Goal: Task Accomplishment & Management: Manage account settings

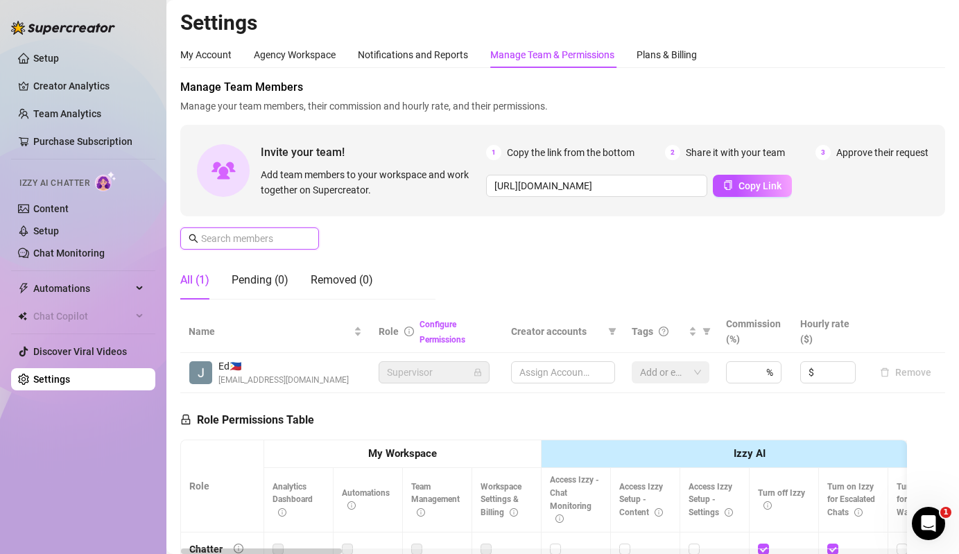
click at [295, 234] on input "text" at bounding box center [250, 238] width 98 height 15
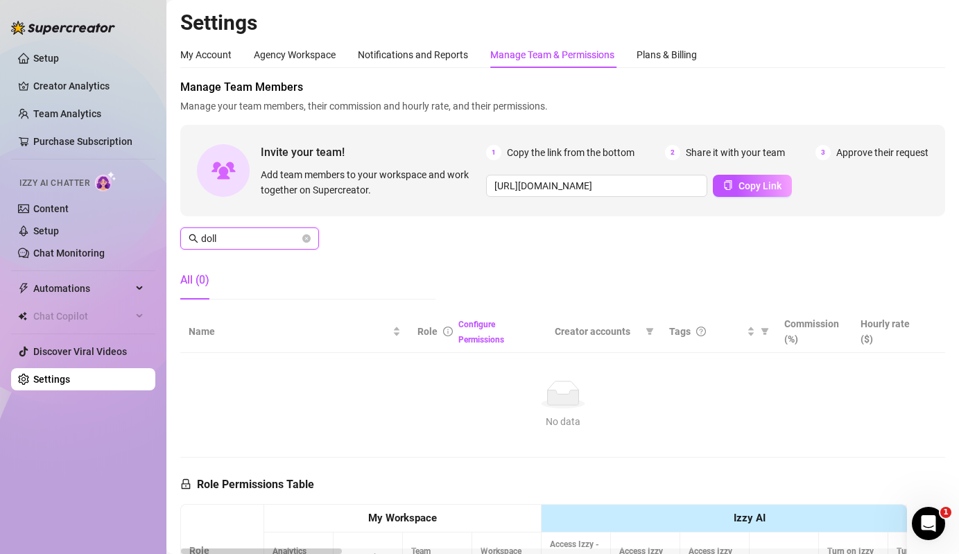
type input "doll"
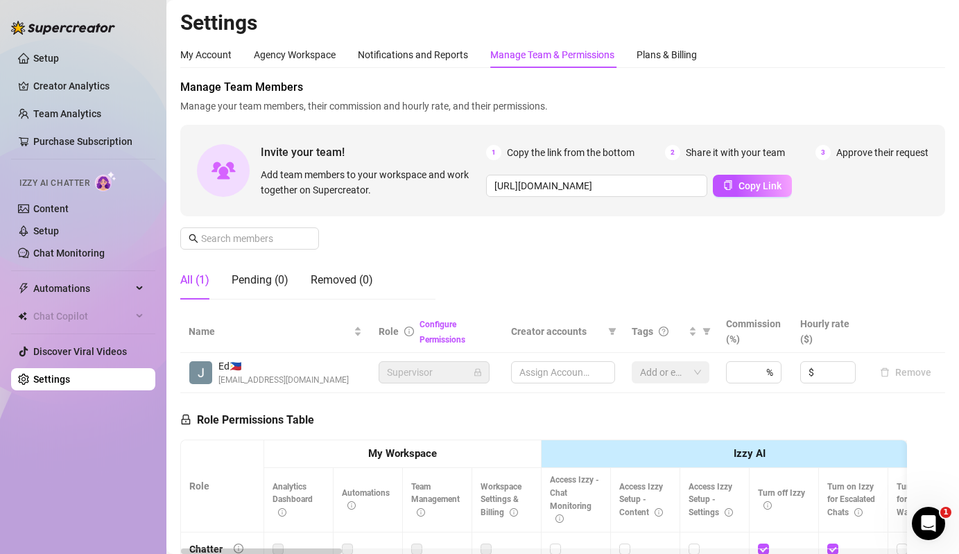
click at [259, 250] on div "Manage Team Members Manage your team members, their commission and hourly rate,…" at bounding box center [562, 195] width 765 height 232
type input "[URL][DOMAIN_NAME]"
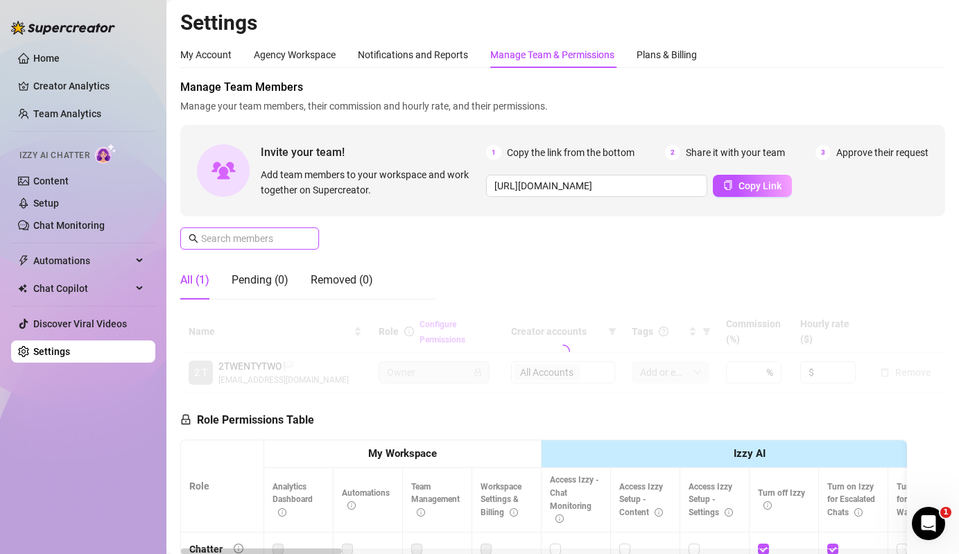
click at [266, 242] on input "text" at bounding box center [250, 238] width 98 height 15
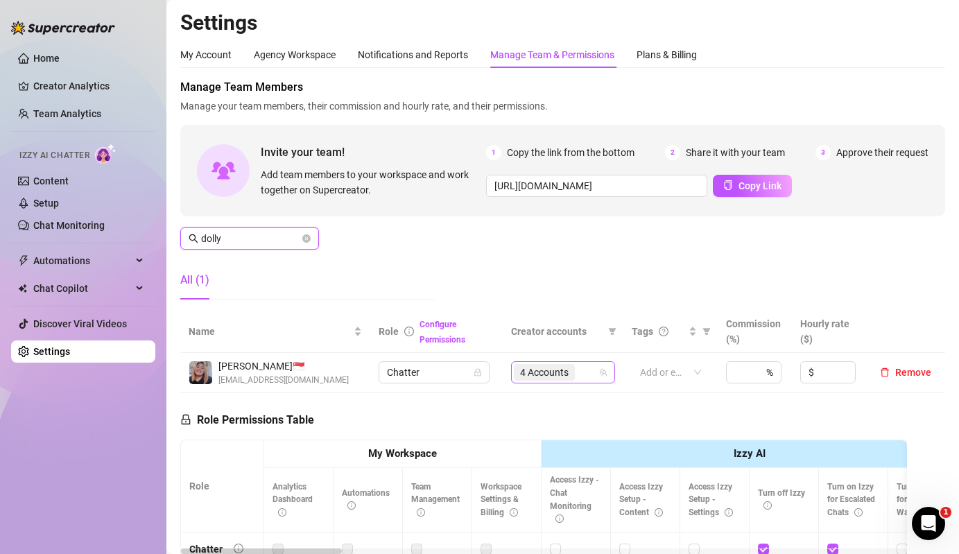
click at [566, 377] on span "4 Accounts" at bounding box center [544, 372] width 49 height 15
type input "dolly"
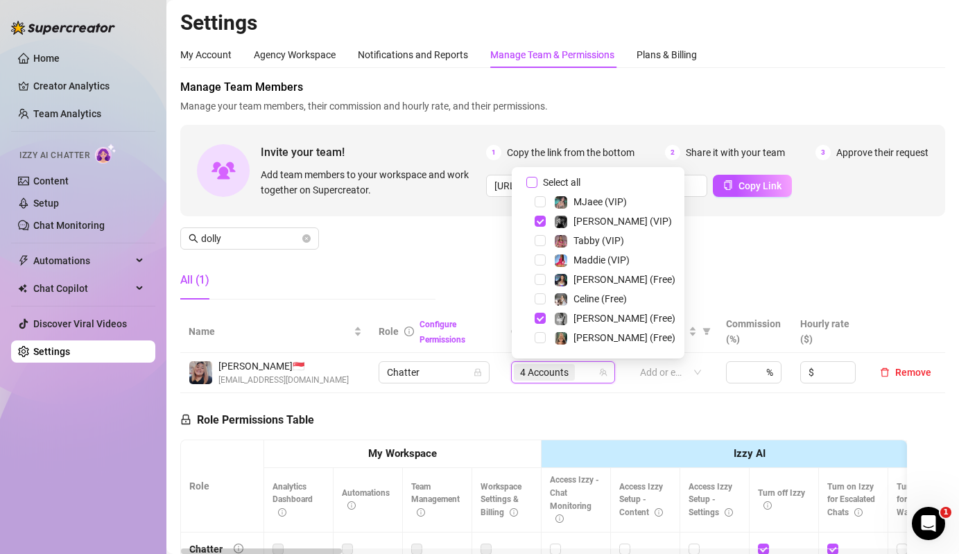
click at [555, 178] on span "Select all" at bounding box center [561, 182] width 49 height 15
click at [537, 178] on input "Select all" at bounding box center [531, 182] width 11 height 11
click at [555, 178] on span "Select all" at bounding box center [561, 182] width 49 height 15
click at [537, 178] on input "Select all" at bounding box center [531, 182] width 11 height 11
checkbox input "false"
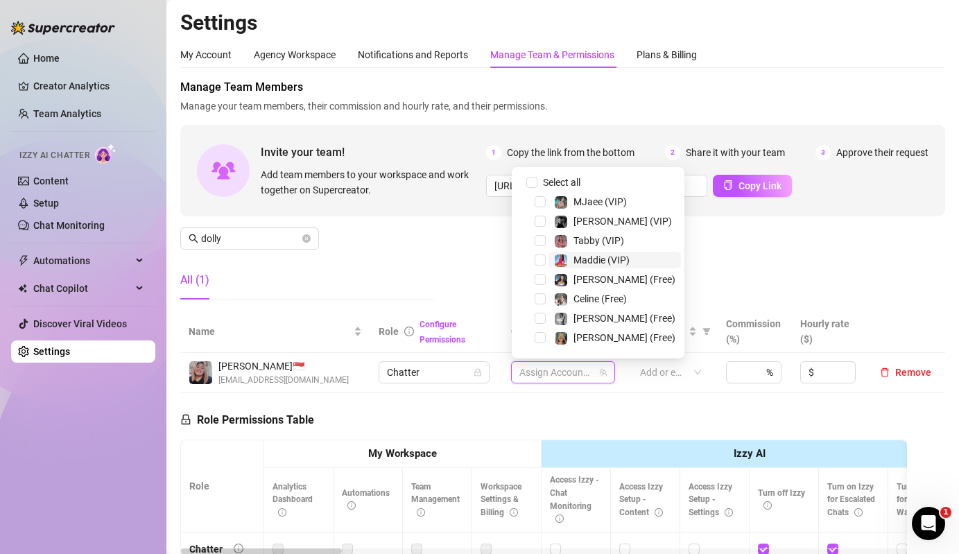
click at [595, 261] on span "Maddie (VIP)" at bounding box center [601, 259] width 56 height 11
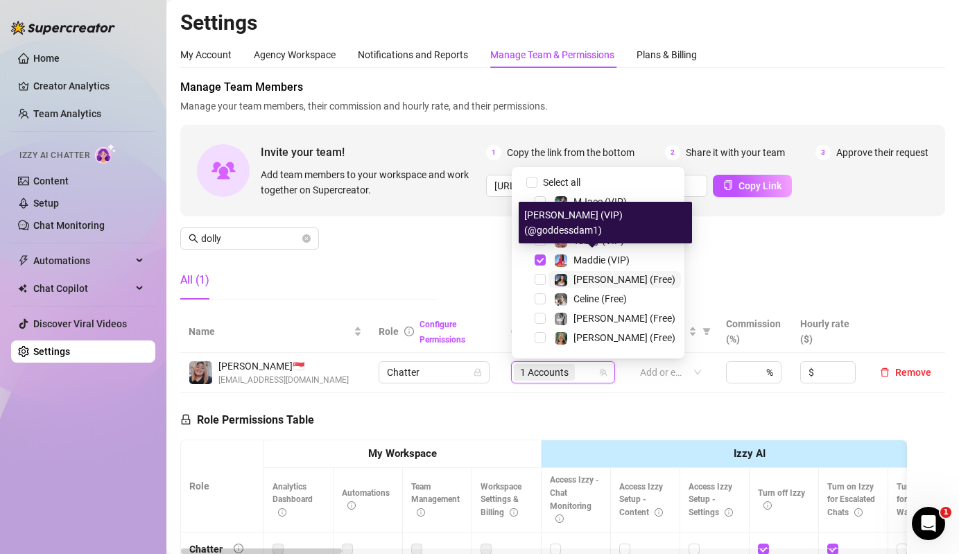
click at [596, 279] on span "[PERSON_NAME] (Free)" at bounding box center [624, 279] width 102 height 11
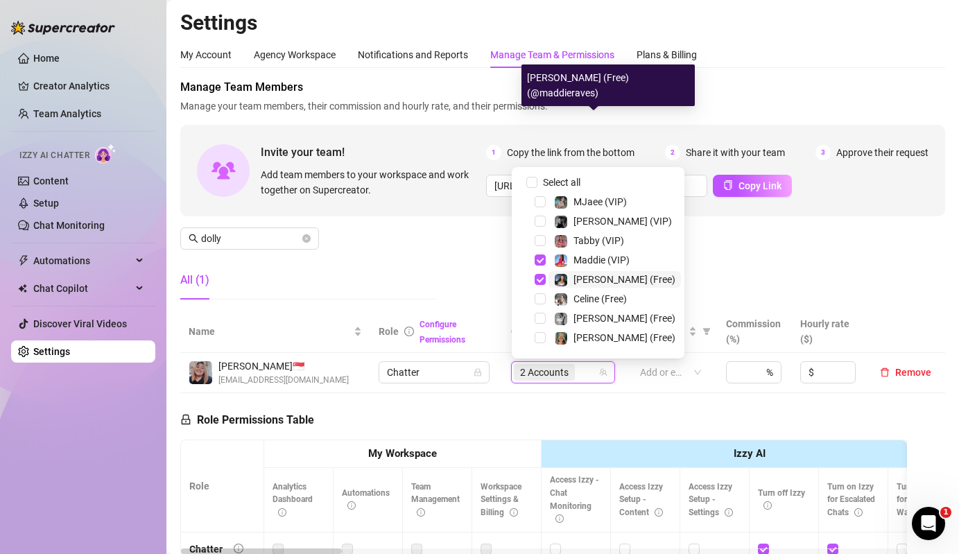
scroll to position [211, 0]
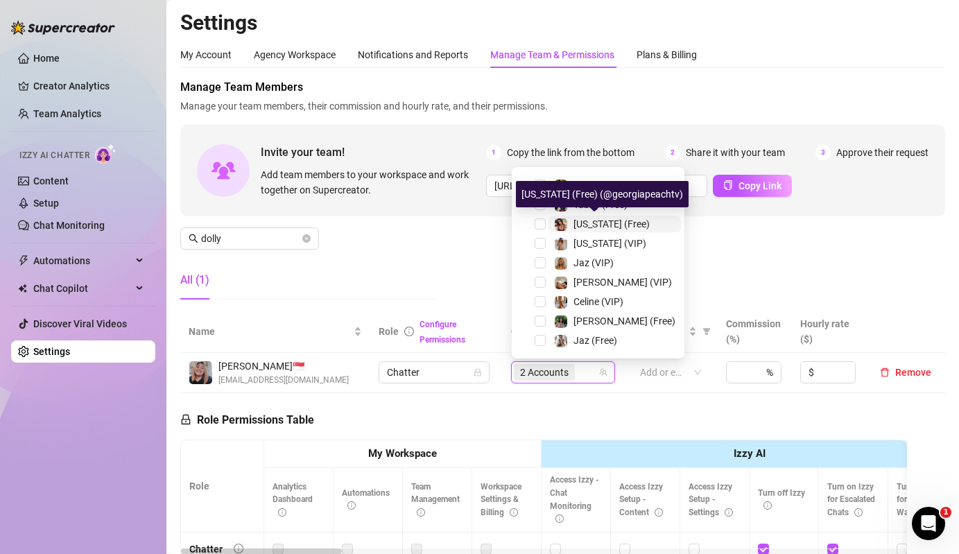
click at [567, 221] on span at bounding box center [561, 225] width 14 height 14
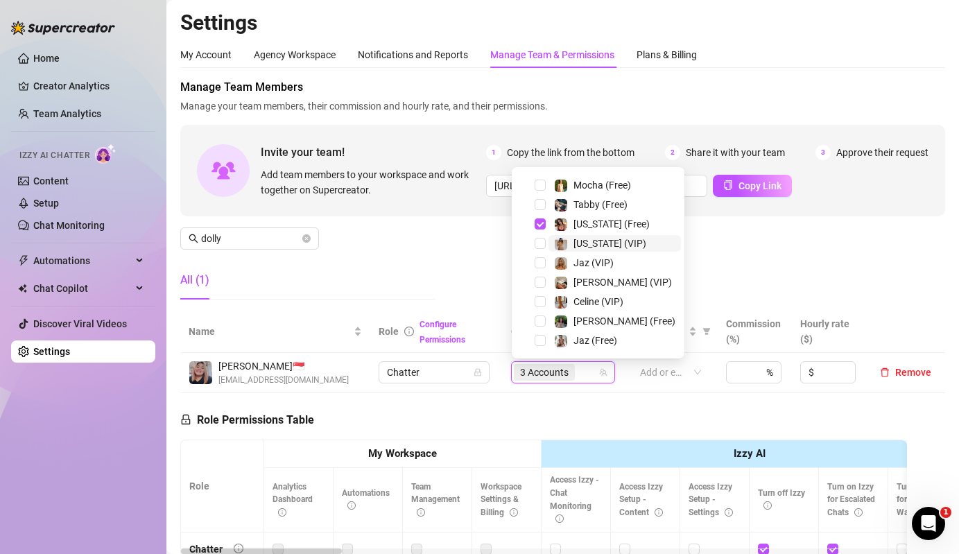
click at [583, 250] on div "[US_STATE] (VIP)" at bounding box center [609, 243] width 73 height 17
